Goal: Task Accomplishment & Management: Manage account settings

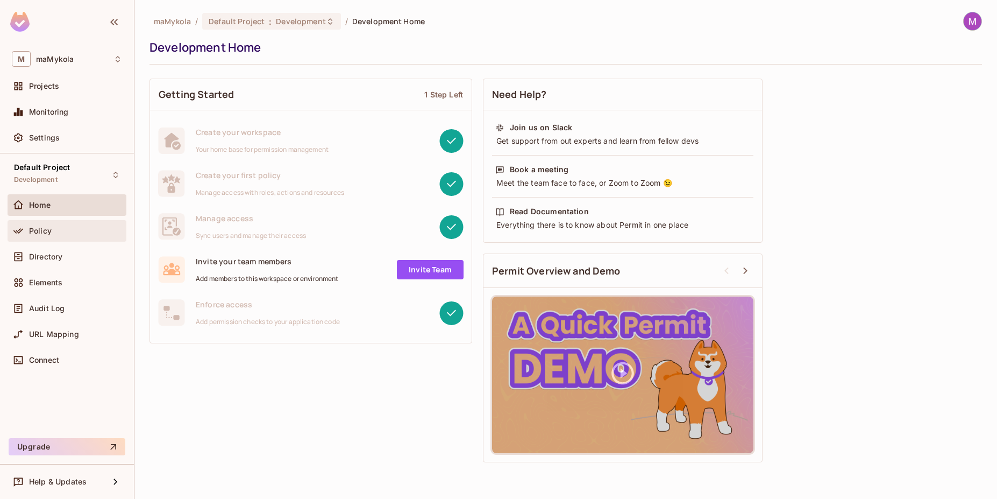
click at [55, 235] on div "Policy" at bounding box center [67, 230] width 110 height 13
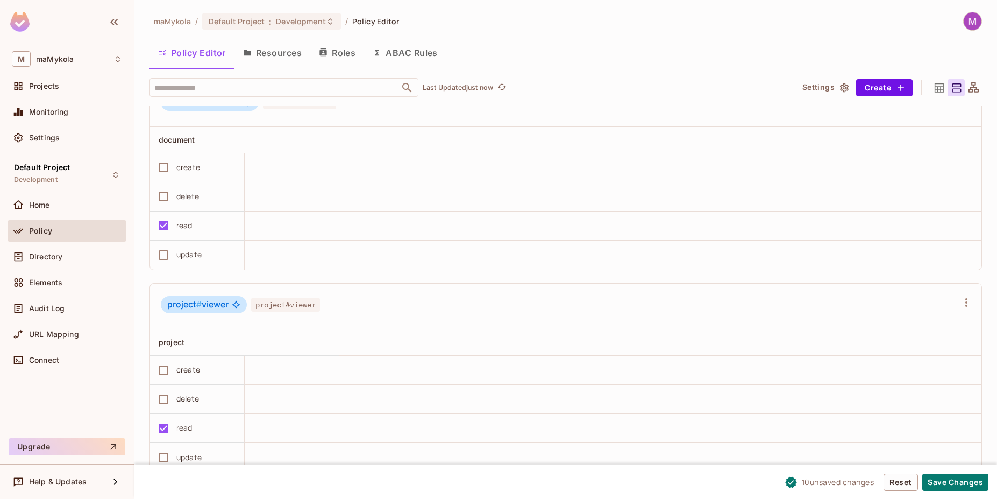
scroll to position [1, 0]
click at [980, 486] on button "Save Changes" at bounding box center [956, 481] width 66 height 17
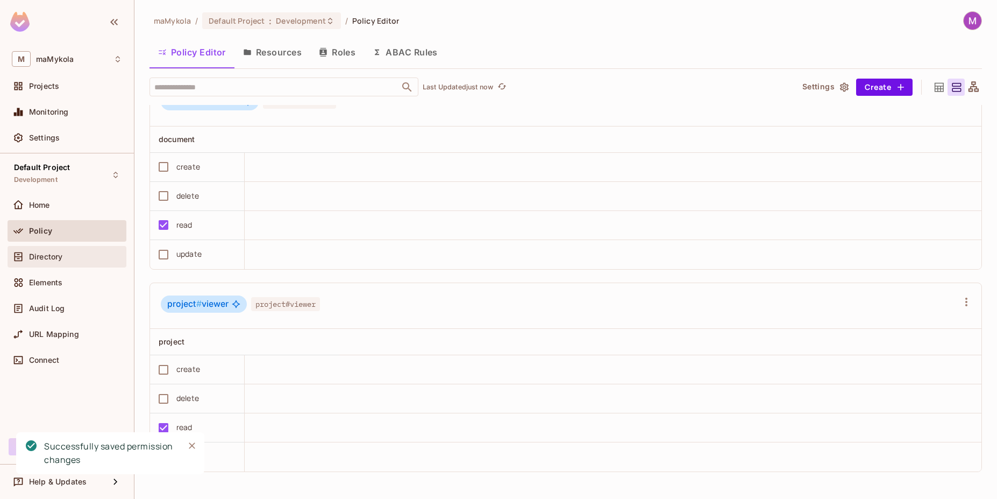
click at [48, 257] on span "Directory" at bounding box center [45, 256] width 33 height 9
